Goal: Check status

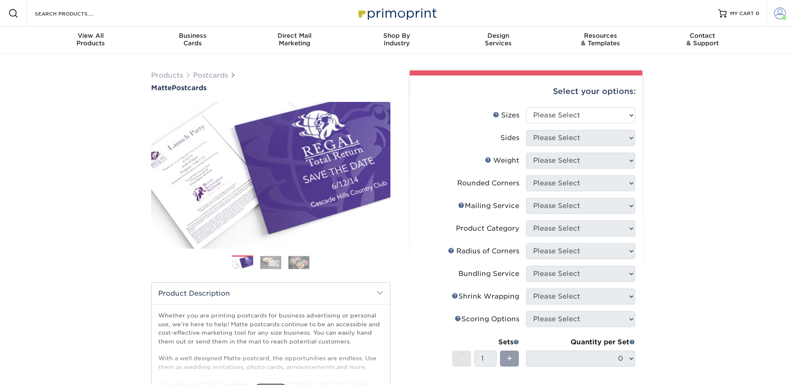
click at [775, 12] on span at bounding box center [780, 14] width 12 height 12
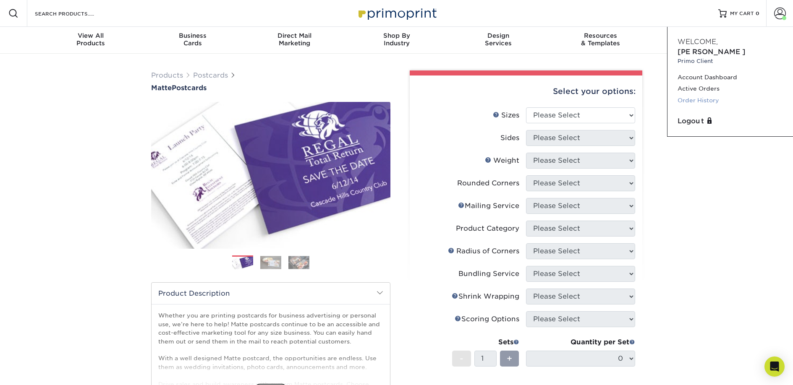
click at [706, 95] on link "Order History" at bounding box center [729, 100] width 105 height 11
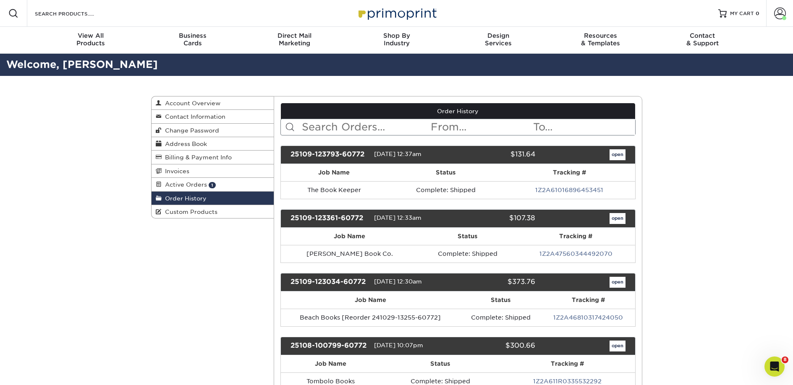
click at [329, 130] on input "text" at bounding box center [365, 127] width 129 height 16
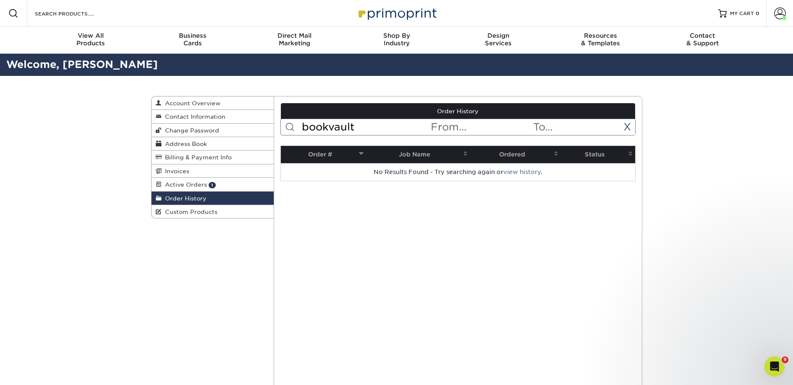
click at [332, 130] on input "bookvault" at bounding box center [365, 127] width 129 height 16
click at [331, 130] on input "bookvault" at bounding box center [365, 127] width 129 height 16
click at [363, 127] on input "book vault" at bounding box center [365, 127] width 129 height 16
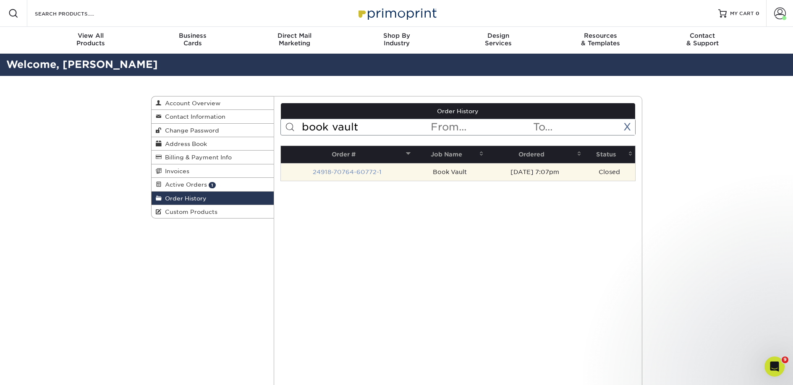
click at [362, 174] on link "24918-70764-60772-1" at bounding box center [347, 172] width 69 height 7
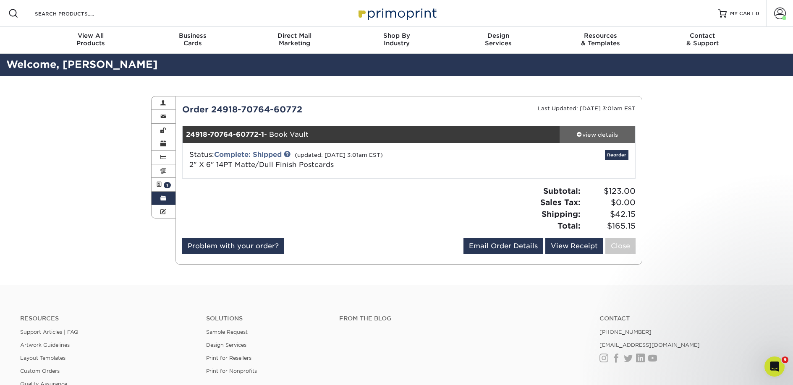
click at [609, 136] on div "view details" at bounding box center [597, 135] width 76 height 8
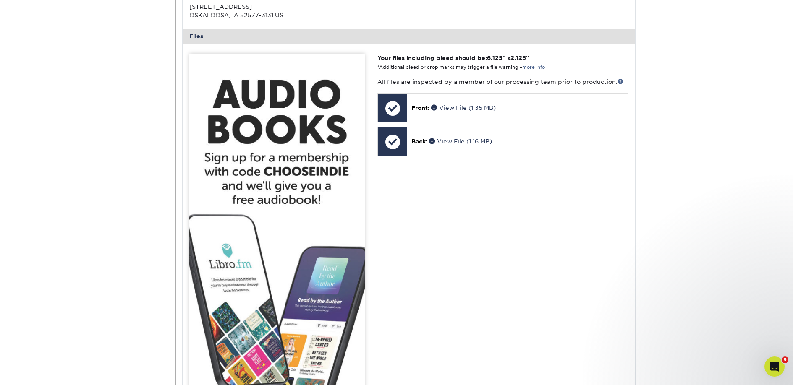
scroll to position [586, 0]
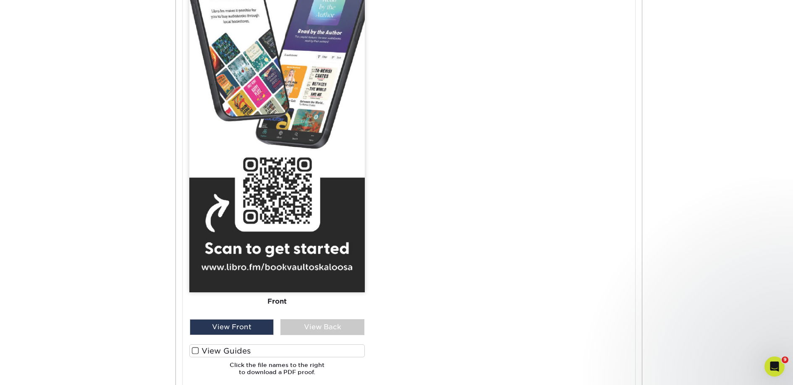
click at [259, 348] on label "View Guides" at bounding box center [276, 351] width 175 height 13
click at [0, 0] on input "View Guides" at bounding box center [0, 0] width 0 height 0
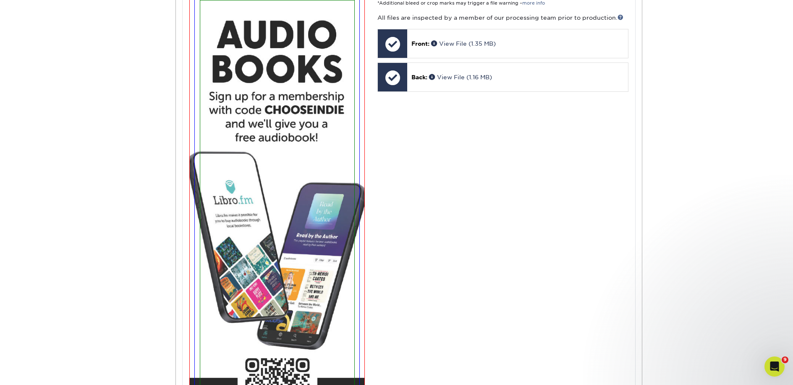
scroll to position [212, 0]
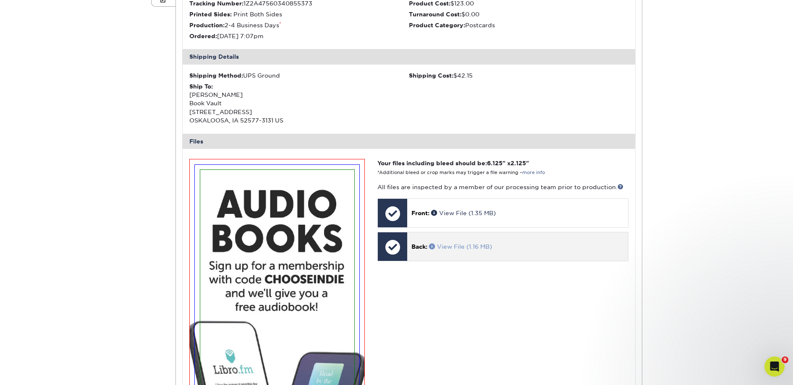
click at [456, 246] on link "View File (1.16 MB)" at bounding box center [460, 246] width 63 height 7
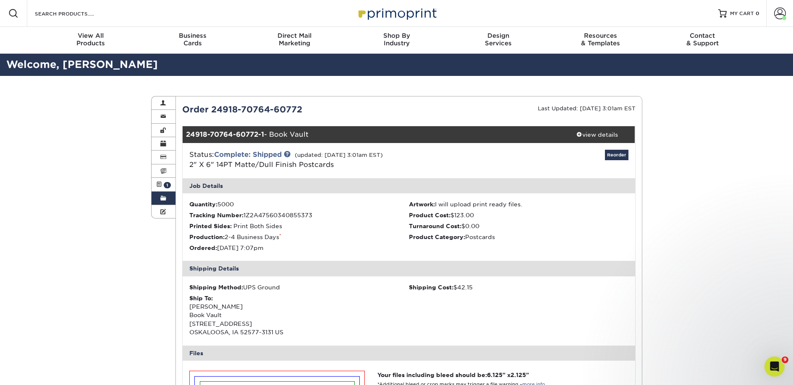
click at [163, 198] on span at bounding box center [163, 198] width 6 height 7
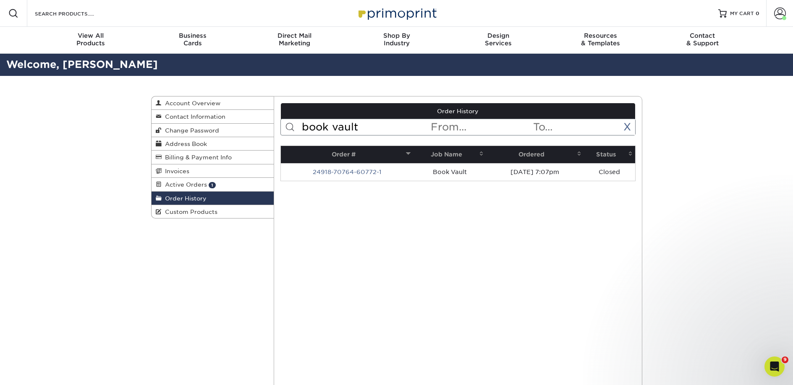
click at [355, 131] on input "book vault" at bounding box center [365, 127] width 129 height 16
paste input "Nottawa Cottage Bookstore"
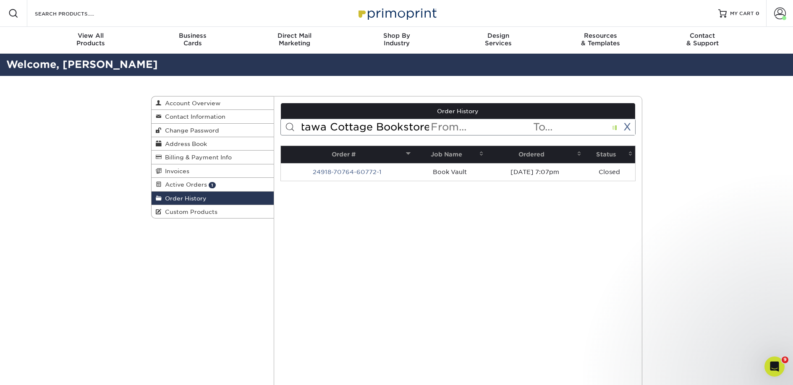
type input "Nottawa Cottage Bookstore"
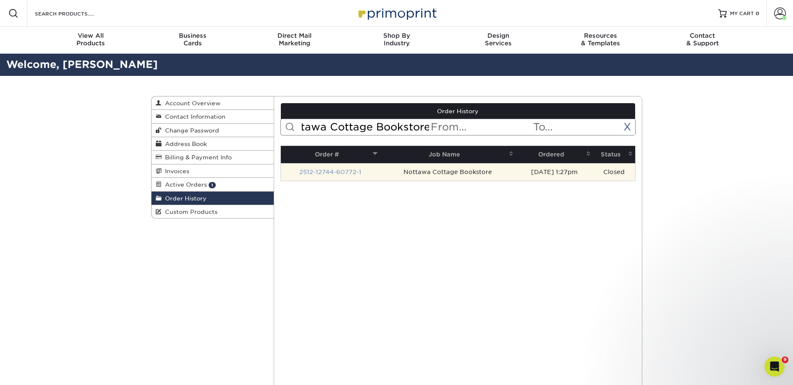
click at [353, 172] on link "2512-12744-60772-1" at bounding box center [330, 172] width 62 height 7
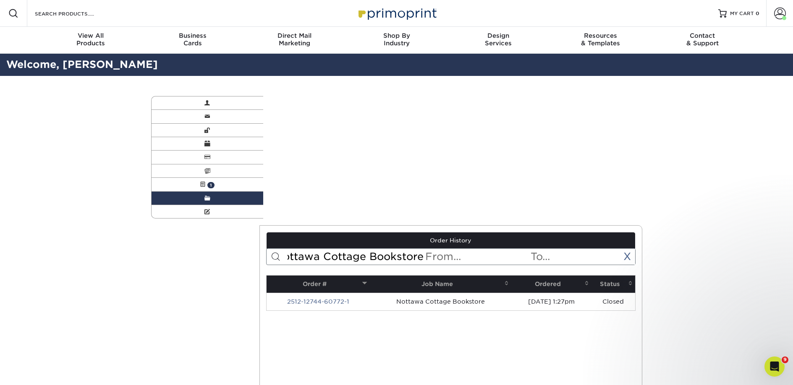
scroll to position [0, 0]
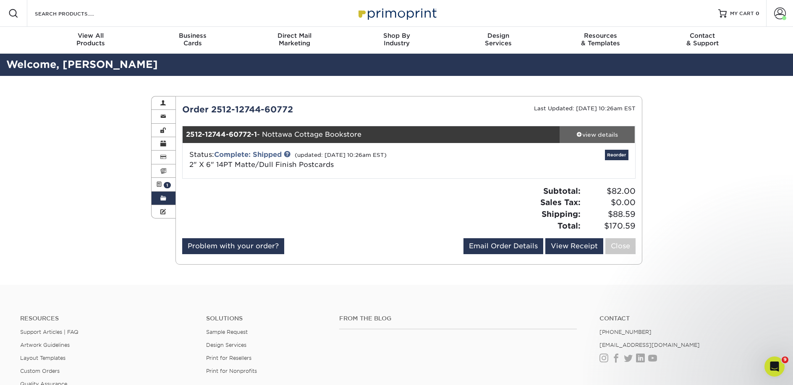
click at [606, 133] on div "view details" at bounding box center [597, 135] width 76 height 8
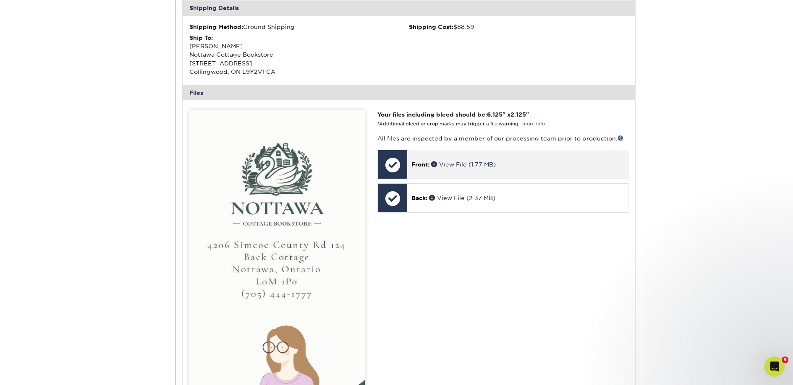
scroll to position [288, 0]
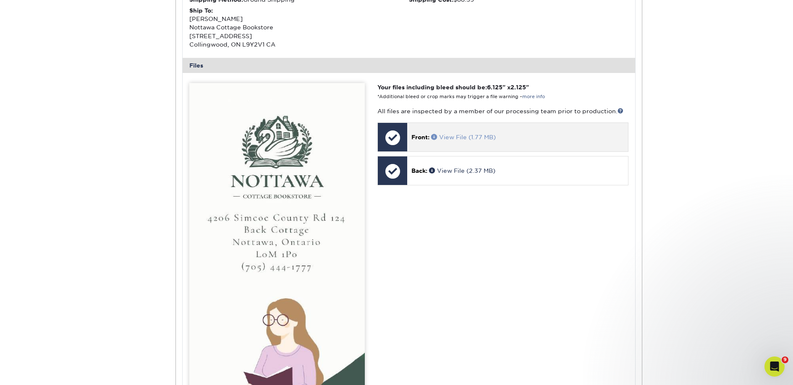
click at [453, 135] on link "View File (1.77 MB)" at bounding box center [463, 137] width 65 height 7
